Goal: Task Accomplishment & Management: Manage account settings

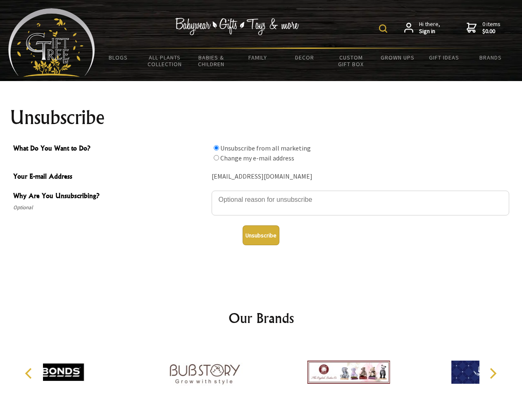
click at [385, 29] on img at bounding box center [383, 28] width 8 height 8
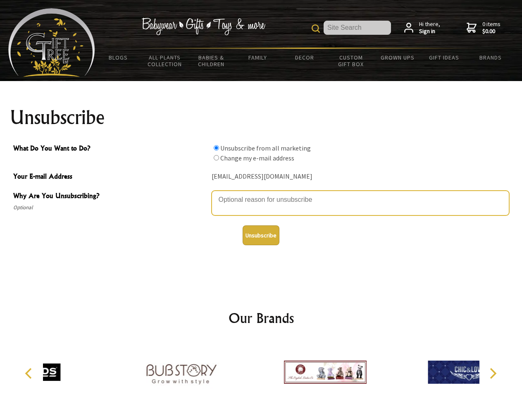
click at [261, 194] on textarea "Why Are You Unsubscribing?" at bounding box center [361, 203] width 298 height 25
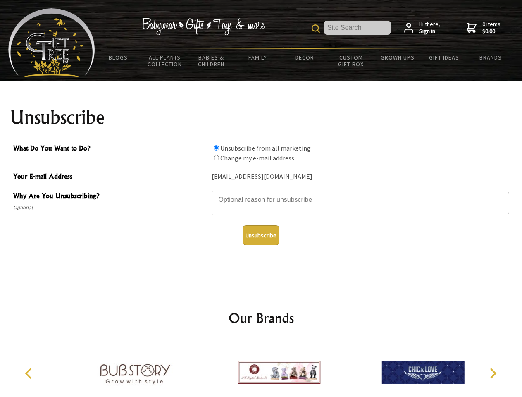
click at [216, 148] on input "What Do You Want to Do?" at bounding box center [216, 147] width 5 height 5
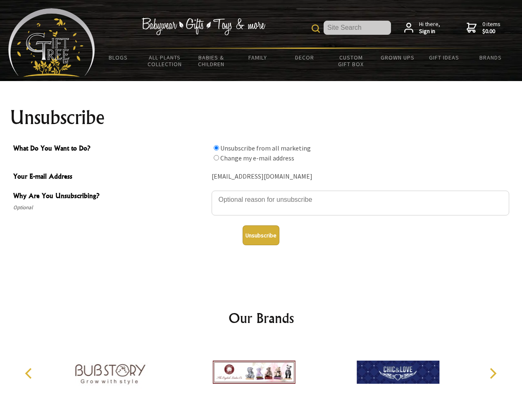
click at [216, 158] on input "What Do You Want to Do?" at bounding box center [216, 157] width 5 height 5
radio input "true"
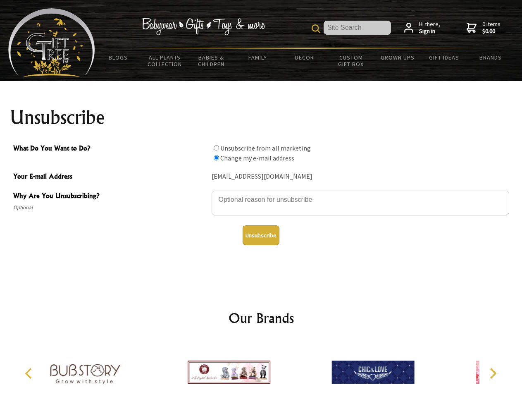
click at [261, 235] on button "Unsubscribe" at bounding box center [261, 235] width 37 height 20
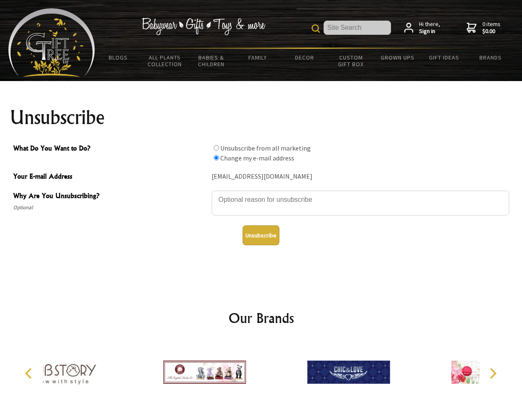
click at [277, 369] on div at bounding box center [349, 373] width 144 height 65
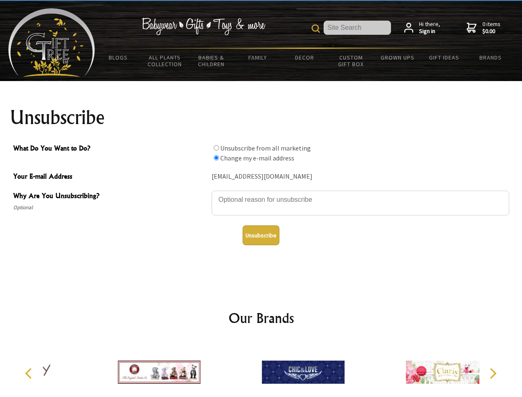
click at [30, 374] on icon "Previous" at bounding box center [29, 373] width 11 height 11
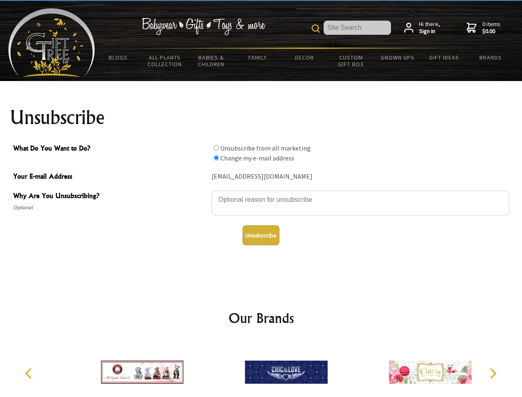
click at [493, 374] on icon "Next" at bounding box center [492, 373] width 11 height 11
